Goal: Understand process/instructions: Understand process/instructions

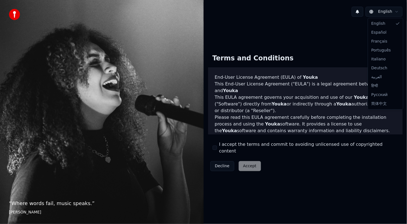
click at [398, 11] on html "“ Where words fail, music speaks. ” [PERSON_NAME] English Terms and Conditions …" at bounding box center [203, 112] width 407 height 224
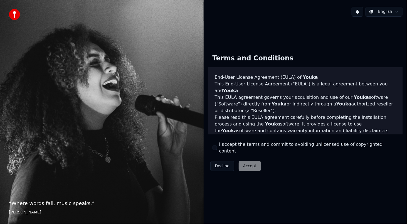
click at [328, 29] on html "“ Where words fail, music speaks. ” [PERSON_NAME] English Terms and Conditions …" at bounding box center [203, 112] width 407 height 224
click at [256, 165] on div "Decline Accept" at bounding box center [235, 166] width 55 height 14
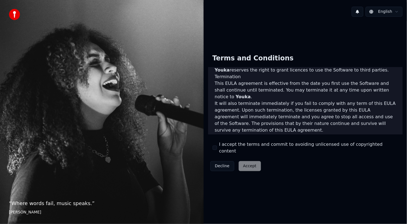
scroll to position [354, 0]
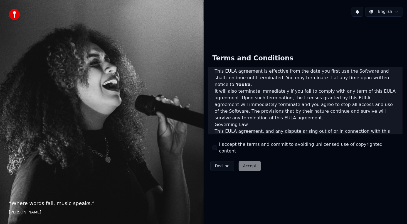
click at [246, 163] on div "Decline Accept" at bounding box center [235, 166] width 55 height 14
click at [249, 164] on div "Decline Accept" at bounding box center [235, 166] width 55 height 14
click at [279, 164] on div "Terms and Conditions End-User License Agreement ([PERSON_NAME]) of Youka This E…" at bounding box center [305, 112] width 195 height 124
click at [219, 162] on button "Decline" at bounding box center [222, 166] width 24 height 10
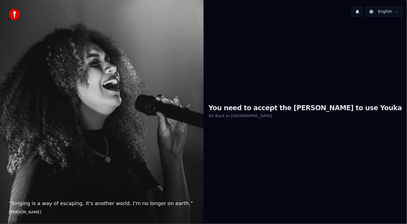
click at [248, 116] on link "Go Back to [GEOGRAPHIC_DATA]" at bounding box center [240, 115] width 63 height 9
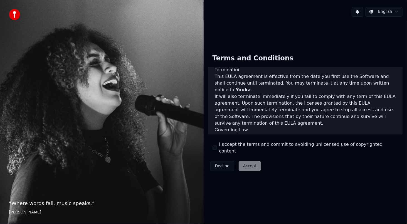
scroll to position [354, 0]
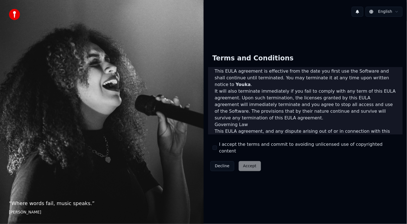
click at [247, 164] on div "Decline Accept" at bounding box center [235, 166] width 55 height 14
click at [249, 163] on div "Decline Accept" at bounding box center [235, 166] width 55 height 14
click at [253, 161] on div "Decline Accept" at bounding box center [235, 166] width 55 height 14
click at [222, 164] on button "Decline" at bounding box center [222, 166] width 24 height 10
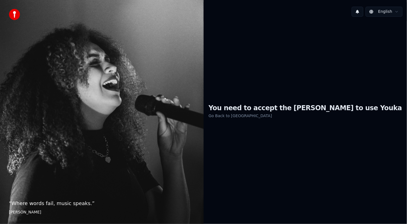
click at [398, 11] on html "“ Where words fail, music speaks. ” [PERSON_NAME] English You need to accept th…" at bounding box center [203, 112] width 407 height 224
click at [375, 11] on html "“ Where words fail, music speaks. ” [PERSON_NAME] English You need to accept th…" at bounding box center [203, 112] width 407 height 224
click at [361, 11] on button at bounding box center [358, 12] width 12 height 10
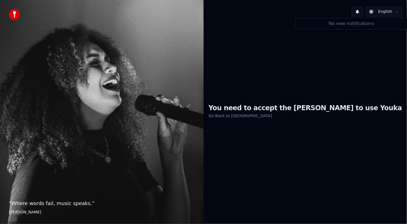
click at [360, 10] on button at bounding box center [358, 12] width 12 height 10
click at [278, 75] on div "You need to accept the [PERSON_NAME] to use Youka Go Back to [PERSON_NAME]" at bounding box center [306, 111] width 204 height 181
click at [266, 117] on link "Go Back to [GEOGRAPHIC_DATA]" at bounding box center [240, 115] width 63 height 9
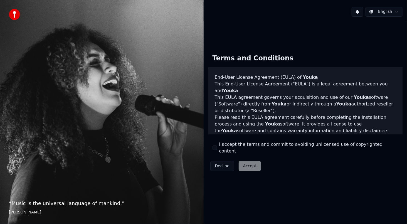
click at [251, 162] on div "Decline Accept" at bounding box center [235, 166] width 55 height 14
click at [269, 164] on div "Terms and Conditions End-User License Agreement ([PERSON_NAME]) of Youka This E…" at bounding box center [305, 112] width 195 height 124
click at [251, 164] on div "Decline Accept" at bounding box center [235, 166] width 55 height 14
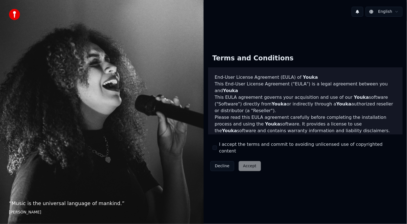
click at [222, 165] on button "Decline" at bounding box center [222, 166] width 24 height 10
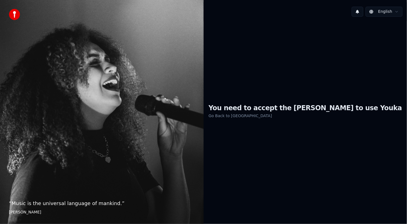
click at [259, 116] on link "Go Back to [GEOGRAPHIC_DATA]" at bounding box center [240, 115] width 63 height 9
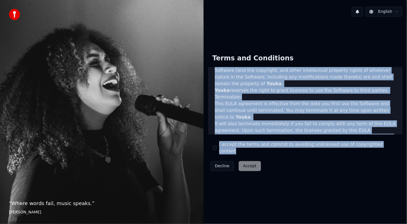
scroll to position [354, 0]
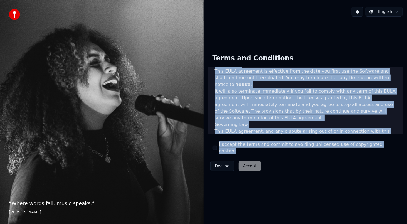
drag, startPoint x: 215, startPoint y: 80, endPoint x: 392, endPoint y: 156, distance: 191.6
click at [392, 156] on div "Terms and Conditions End-User License Agreement ([PERSON_NAME]) of Youka This E…" at bounding box center [305, 112] width 195 height 124
copy div "End-User License Agreement ([PERSON_NAME]) of Youka This End-User License Agree…"
click at [288, 167] on div "Terms and Conditions End-User License Agreement ([PERSON_NAME]) of Youka This E…" at bounding box center [305, 112] width 195 height 124
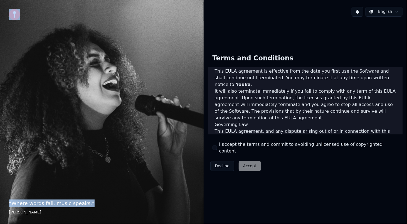
click at [104, 90] on div "“ Where words fail, music speaks. ” [PERSON_NAME]" at bounding box center [102, 112] width 204 height 224
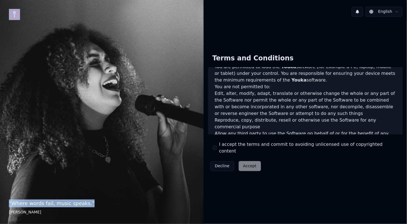
scroll to position [159, 0]
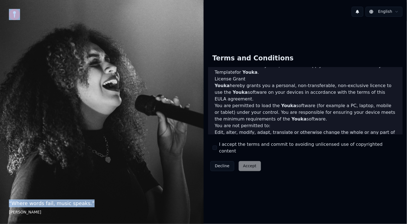
click at [221, 164] on button "Decline" at bounding box center [222, 166] width 24 height 10
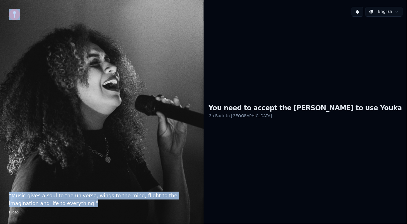
click at [169, 157] on div "“ Music gives a soul to the universe, wings to the mind, flight to the imaginat…" at bounding box center [102, 112] width 204 height 224
